Goal: Information Seeking & Learning: Learn about a topic

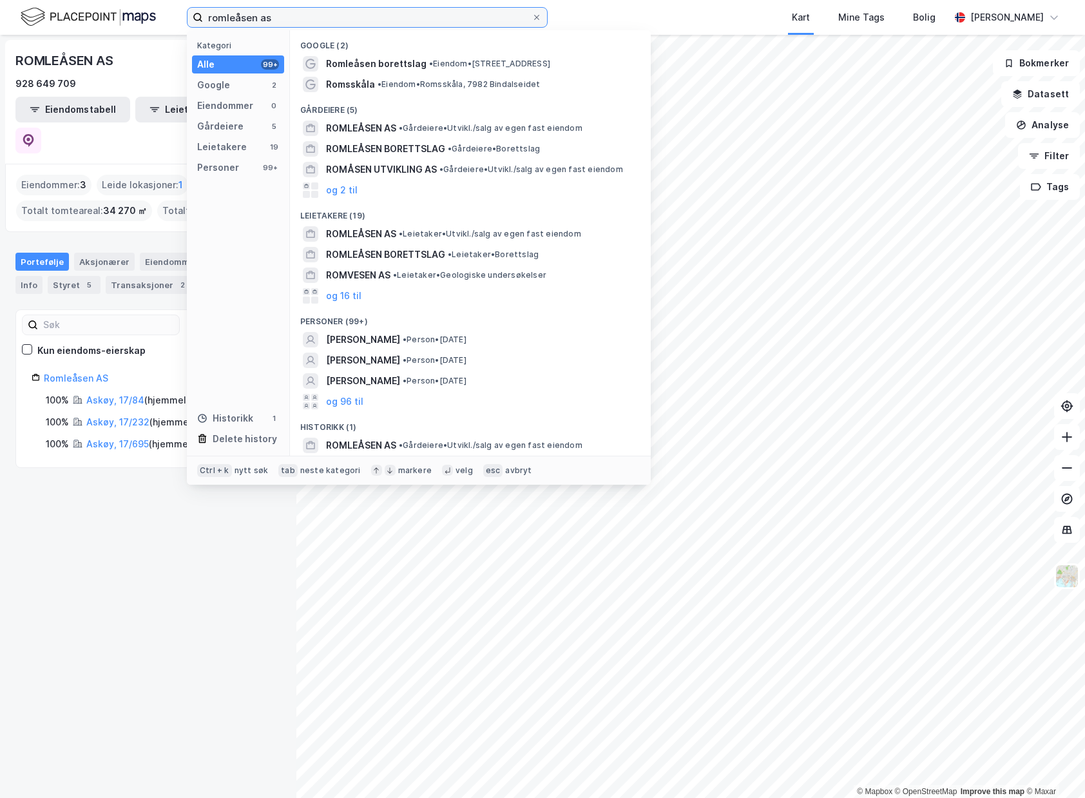
click at [266, 17] on input "romleåsen as" at bounding box center [367, 17] width 329 height 19
click at [319, 20] on input "romleåsen as" at bounding box center [367, 17] width 329 height 19
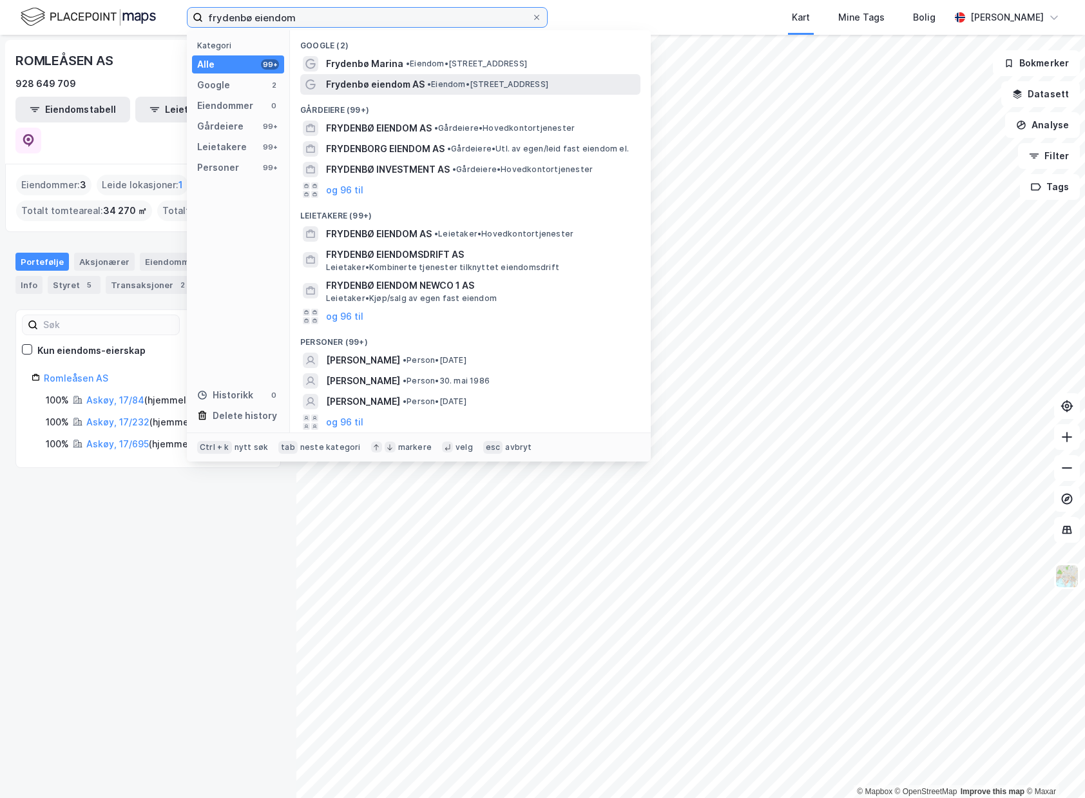
type input "frydenbø eiendom"
click at [396, 87] on span "Frydenbø eiendom AS" at bounding box center [375, 84] width 99 height 15
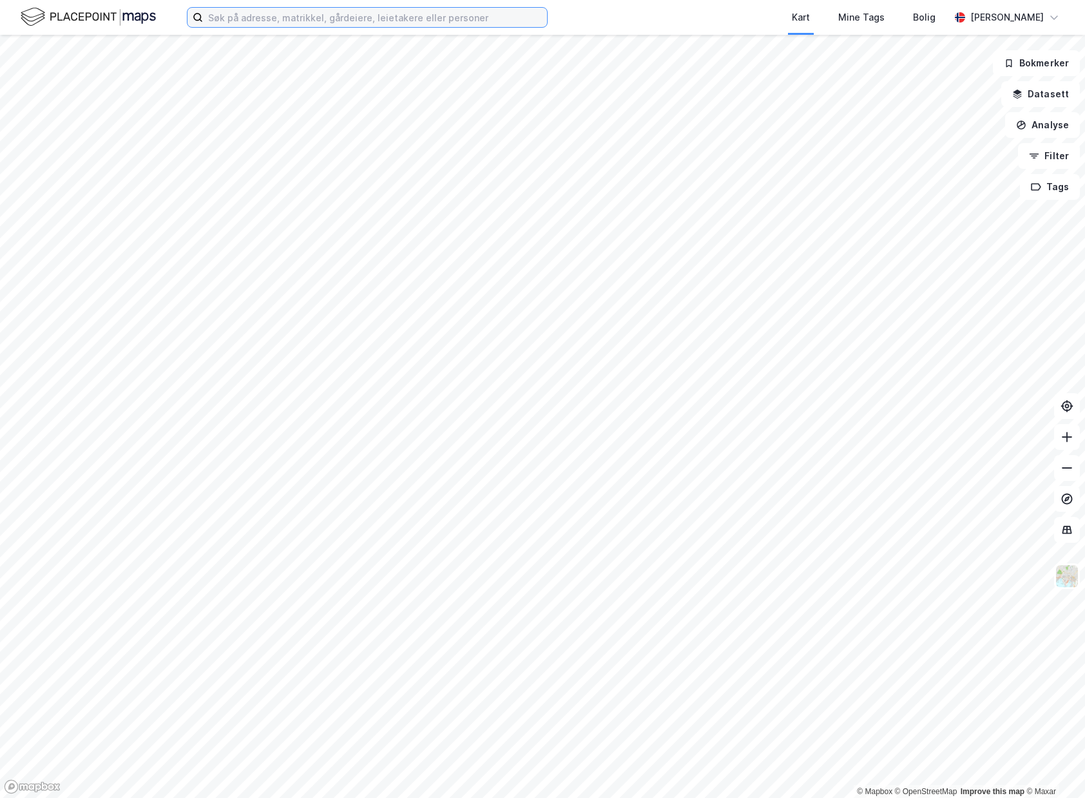
click at [311, 17] on input at bounding box center [375, 17] width 344 height 19
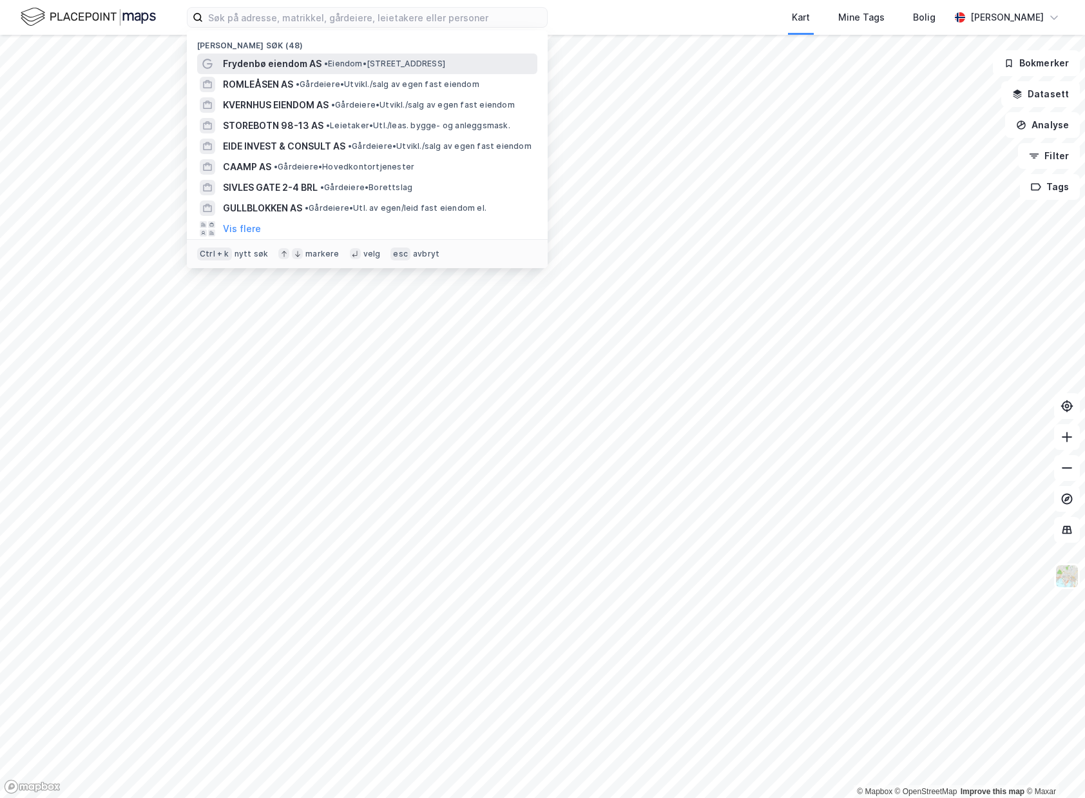
click at [395, 63] on span "• Eiendom • [STREET_ADDRESS]" at bounding box center [384, 64] width 121 height 10
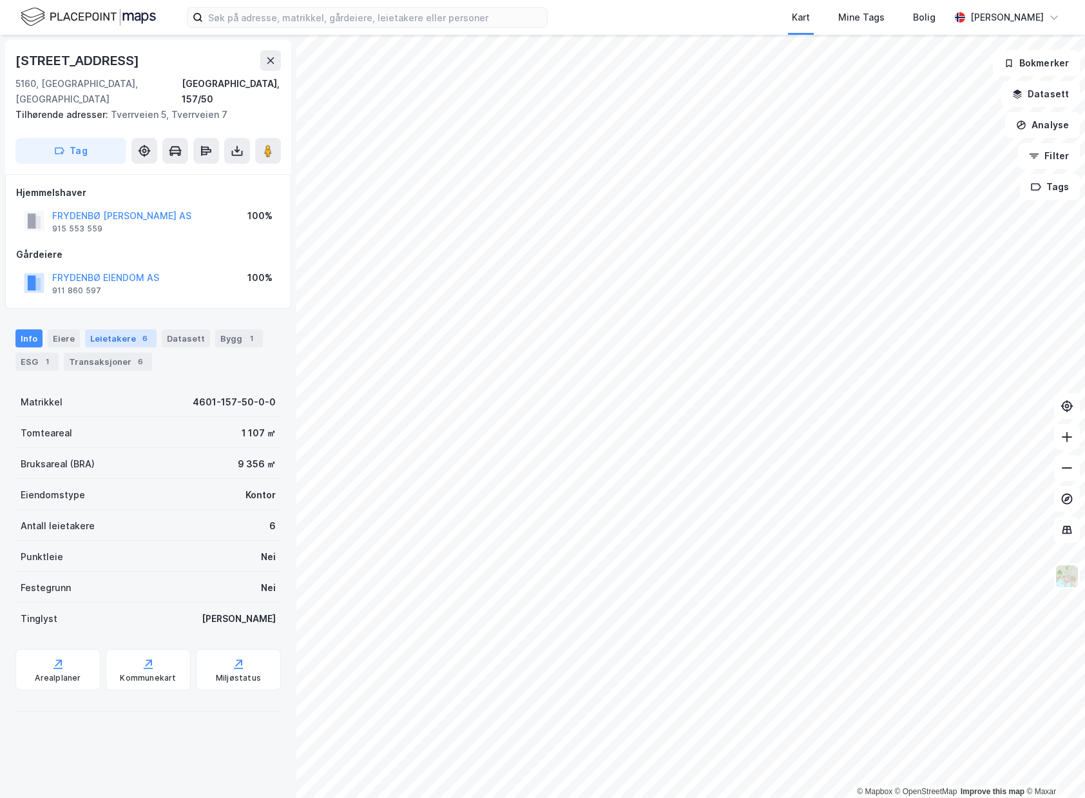
click at [120, 329] on div "Leietakere 6" at bounding box center [121, 338] width 72 height 18
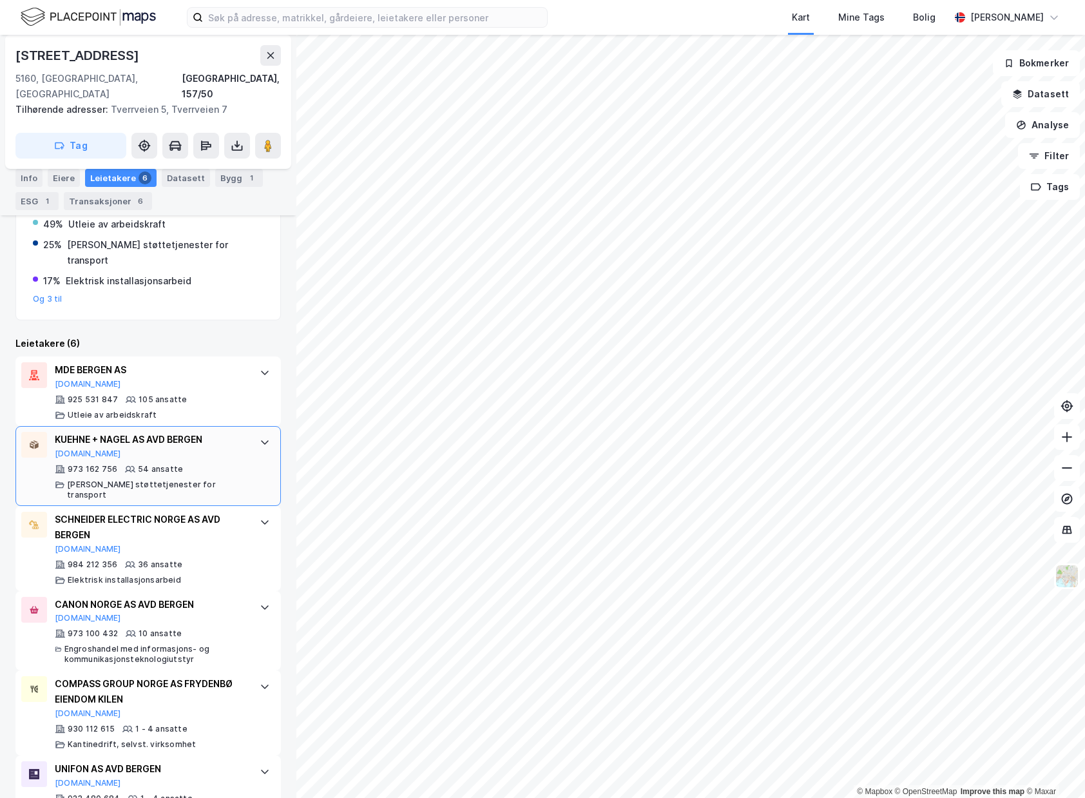
scroll to position [280, 0]
